Goal: Find contact information: Find contact information

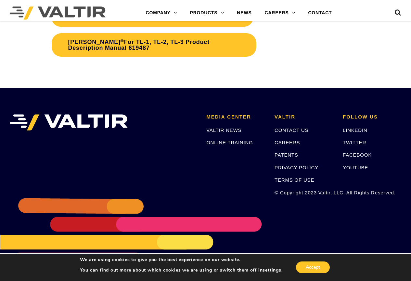
scroll to position [1169, 0]
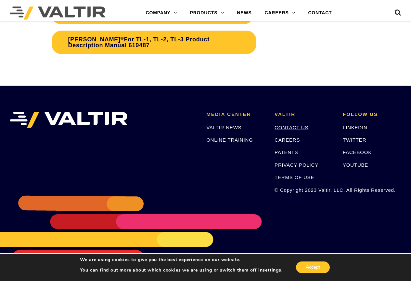
click at [286, 125] on link "CONTACT US" at bounding box center [292, 128] width 34 height 6
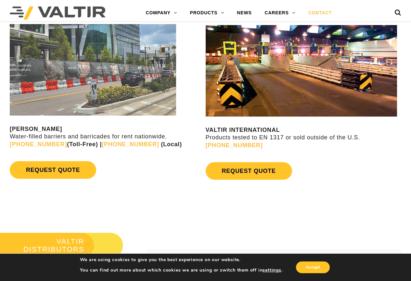
scroll to position [553, 0]
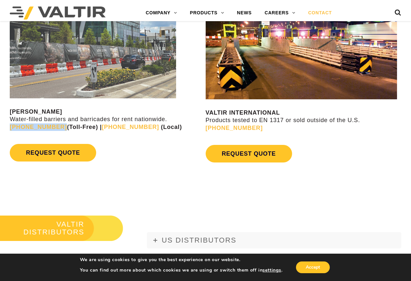
drag, startPoint x: 8, startPoint y: 127, endPoint x: 54, endPoint y: 127, distance: 46.2
click at [54, 127] on div "VALTIR RENTALS Water-filled barriers and barricades for rent nationwide. (888) …" at bounding box center [103, 87] width 206 height 173
drag, startPoint x: 54, startPoint y: 127, endPoint x: 4, endPoint y: 127, distance: 50.4
click at [4, 127] on div "VALTIR RENTALS Water-filled barriers and barricades for rent nationwide. (888) …" at bounding box center [103, 87] width 206 height 173
drag, startPoint x: 9, startPoint y: 127, endPoint x: 52, endPoint y: 129, distance: 43.3
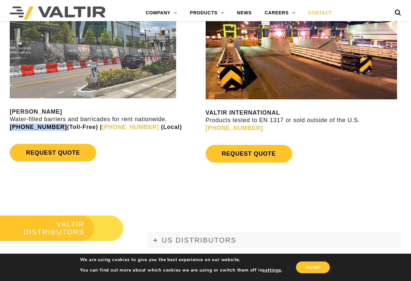
click at [52, 129] on div "VALTIR RENTALS Water-filled barriers and barricades for rent nationwide. (888) …" at bounding box center [103, 87] width 206 height 173
drag, startPoint x: 44, startPoint y: 127, endPoint x: 2, endPoint y: 127, distance: 41.3
click at [2, 127] on div "VALTIR RENTALS Water-filled barriers and barricades for rent nationwide. (888) …" at bounding box center [103, 87] width 206 height 173
drag, startPoint x: 8, startPoint y: 126, endPoint x: 52, endPoint y: 128, distance: 43.6
click at [52, 128] on div "VALTIR RENTALS Water-filled barriers and barricades for rent nationwide. (888) …" at bounding box center [103, 87] width 206 height 173
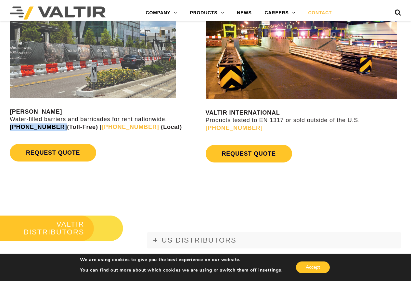
copy link "(888) 496-3625"
drag, startPoint x: 91, startPoint y: 126, endPoint x: 125, endPoint y: 127, distance: 34.2
click at [125, 127] on p "VALTIR RENTALS Water-filled barriers and barricades for rent nationwide. (888) …" at bounding box center [107, 119] width 194 height 23
click at [120, 139] on div "VALTIR RENTALS Water-filled barriers and barricades for rent nationwide. (888) …" at bounding box center [107, 86] width 194 height 158
drag, startPoint x: 132, startPoint y: 126, endPoint x: 94, endPoint y: 126, distance: 38.4
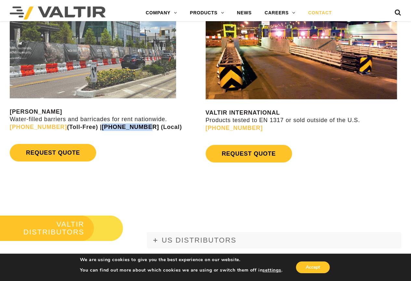
click at [94, 126] on p "VALTIR RENTALS Water-filled barriers and barricades for rent nationwide. (888) …" at bounding box center [107, 119] width 194 height 23
copy strong "570-380-2856"
